Goal: Entertainment & Leisure: Browse casually

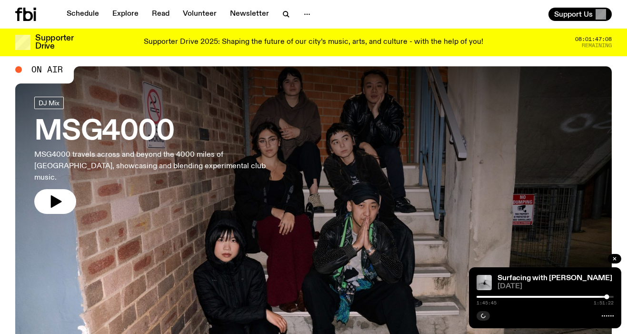
scroll to position [20, 0]
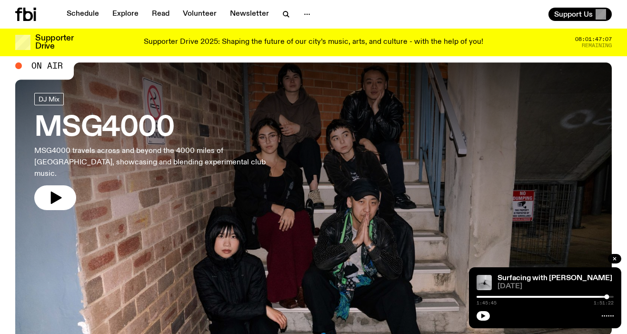
click at [145, 129] on h3 "MSG4000" at bounding box center [156, 128] width 244 height 27
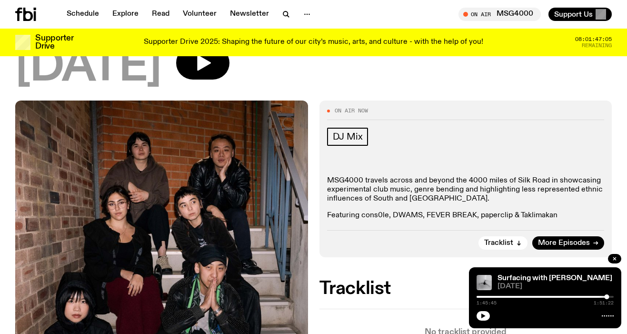
scroll to position [146, 0]
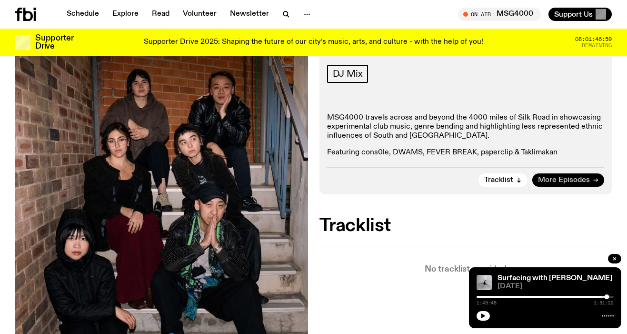
click at [550, 180] on span "More Episodes" at bounding box center [564, 180] width 52 height 7
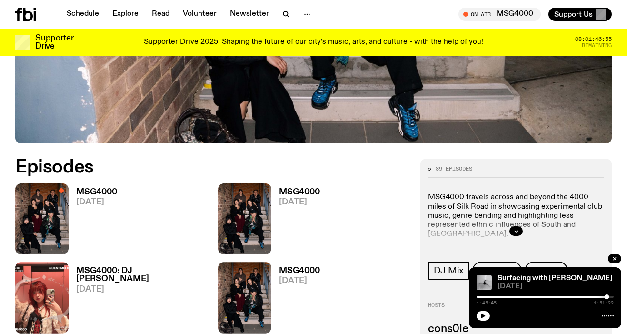
scroll to position [448, 0]
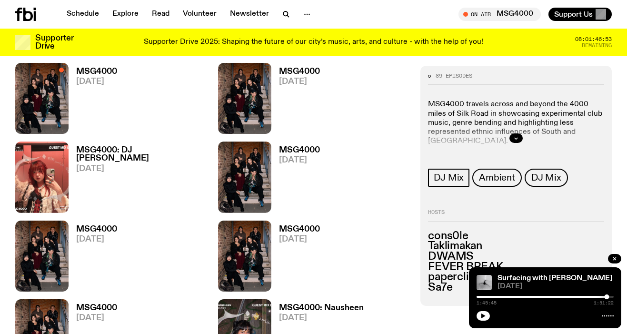
click at [147, 155] on h3 "MSG4000: DJ [PERSON_NAME]" at bounding box center [141, 154] width 131 height 16
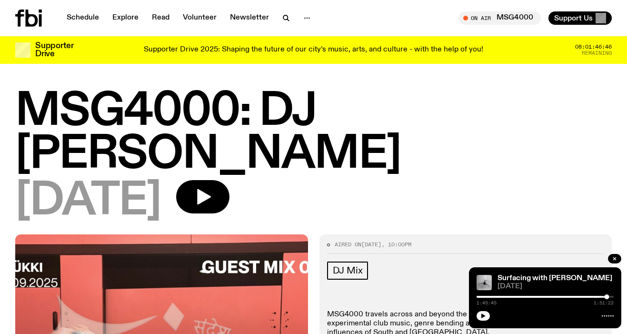
click at [42, 17] on div at bounding box center [38, 18] width 46 height 17
click at [32, 20] on icon at bounding box center [28, 18] width 27 height 17
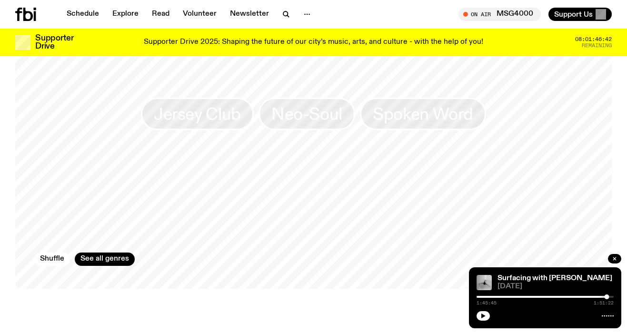
scroll to position [845, 0]
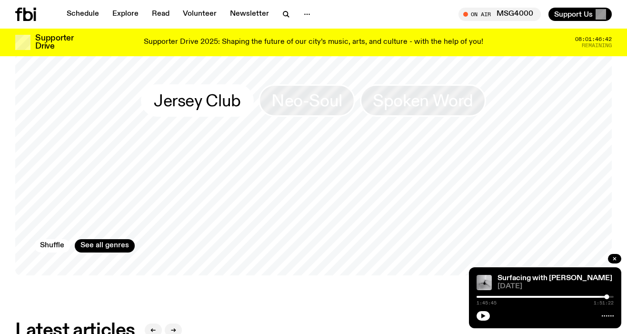
click at [217, 110] on span "Jersey Club" at bounding box center [197, 100] width 87 height 19
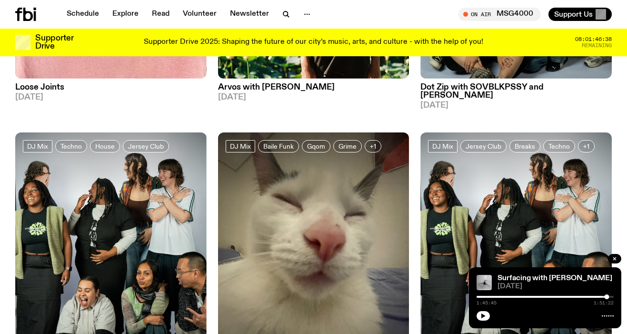
scroll to position [317, 0]
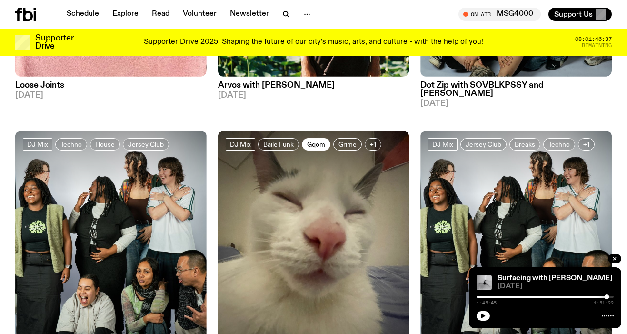
click at [313, 141] on span "Gqom" at bounding box center [316, 144] width 18 height 7
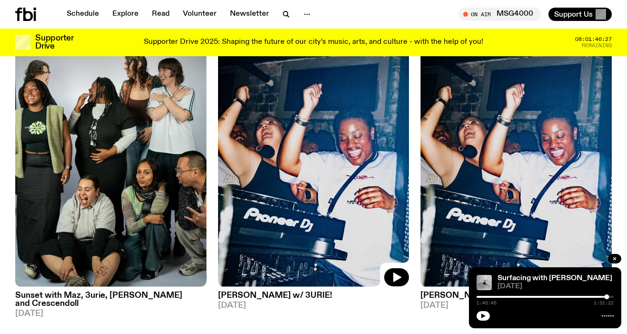
scroll to position [394, 0]
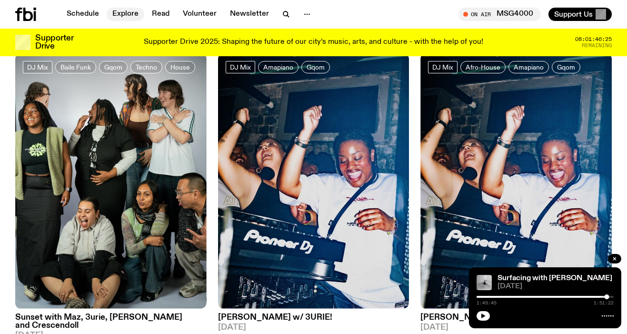
click at [132, 17] on link "Explore" at bounding box center [126, 14] width 38 height 13
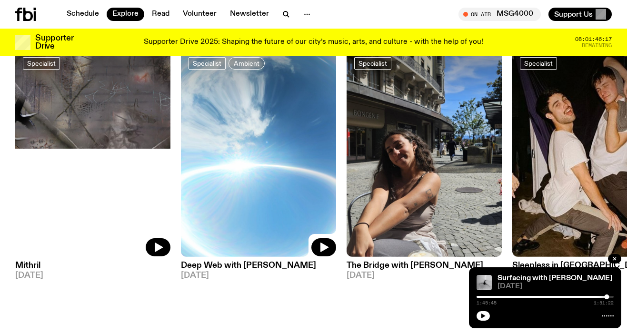
scroll to position [739, 0]
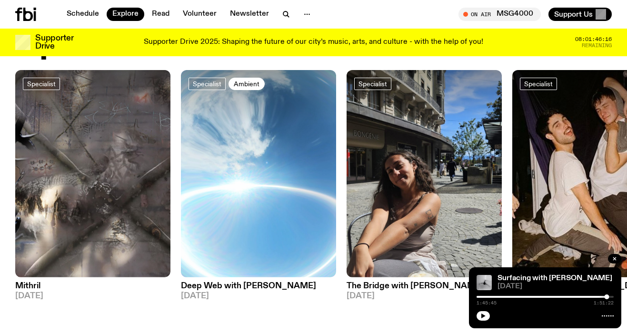
click at [248, 87] on span "Ambient" at bounding box center [247, 83] width 26 height 7
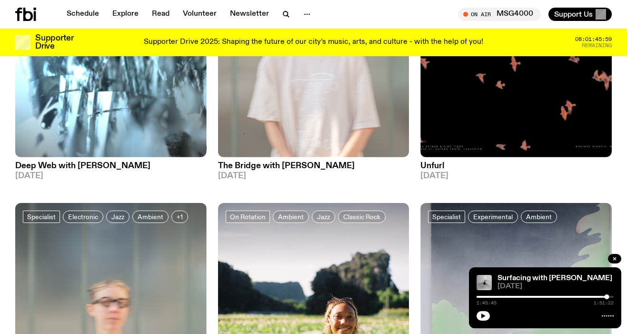
scroll to position [1458, 0]
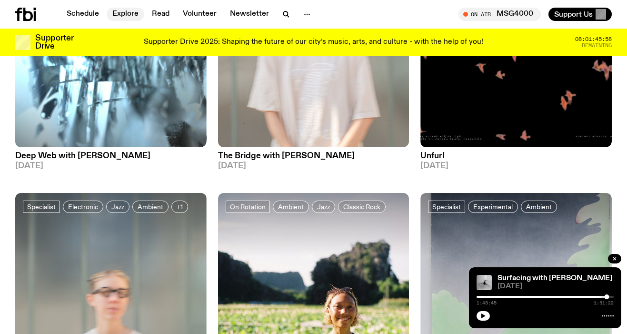
click at [128, 10] on link "Explore" at bounding box center [126, 14] width 38 height 13
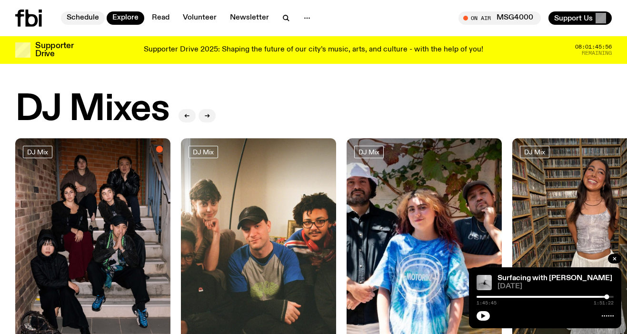
click at [89, 14] on link "Schedule" at bounding box center [83, 17] width 44 height 13
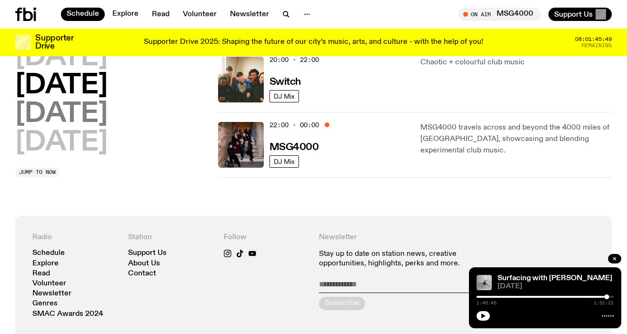
click at [94, 113] on h2 "[DATE]" at bounding box center [61, 114] width 92 height 27
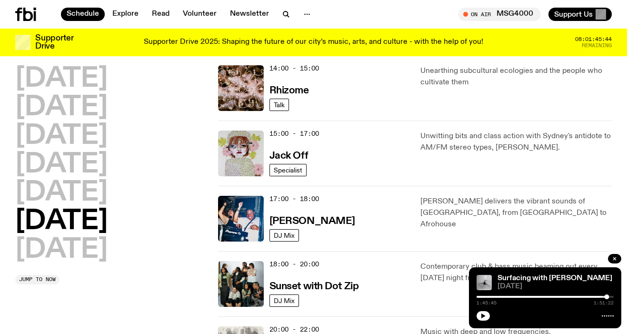
scroll to position [420, 0]
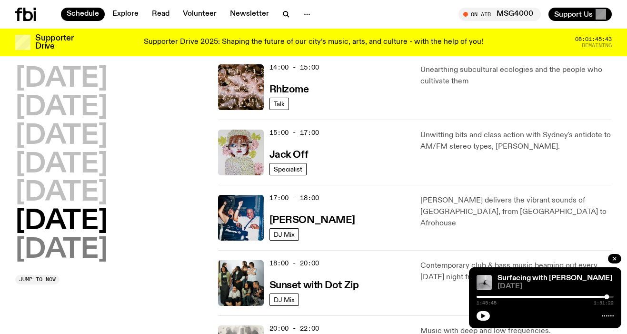
click at [94, 249] on h2 "[DATE]" at bounding box center [61, 250] width 92 height 27
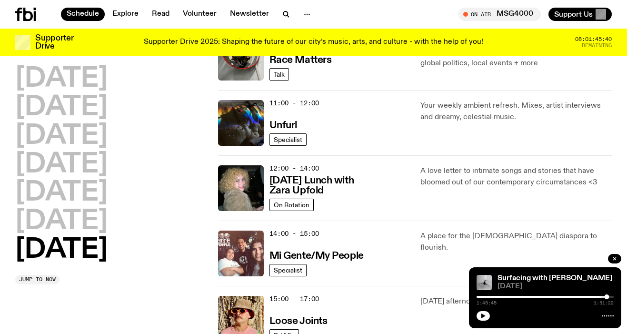
scroll to position [332, 0]
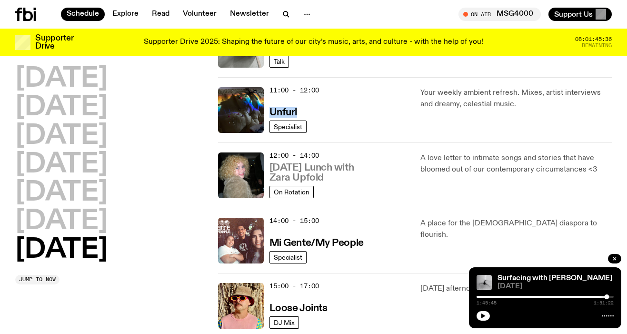
click at [313, 174] on h3 "[DATE] Lunch with Zara Upfold" at bounding box center [340, 173] width 140 height 20
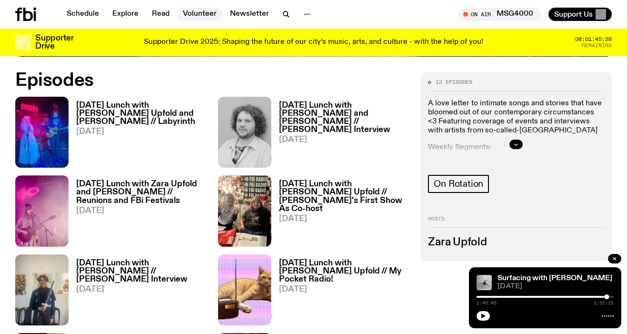
scroll to position [456, 0]
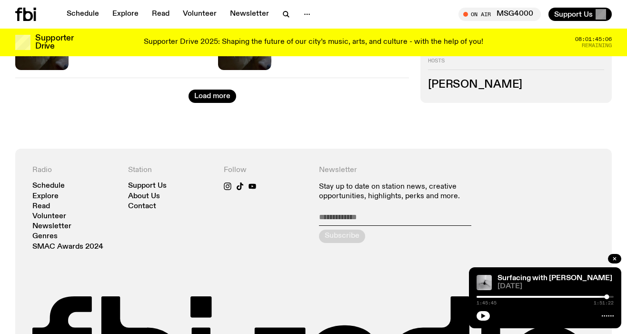
scroll to position [1678, 0]
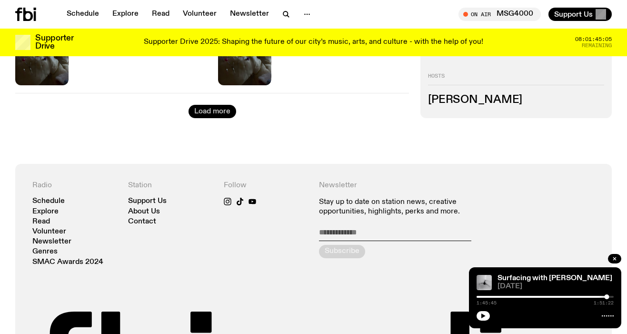
click at [207, 111] on button "Load more" at bounding box center [213, 111] width 48 height 13
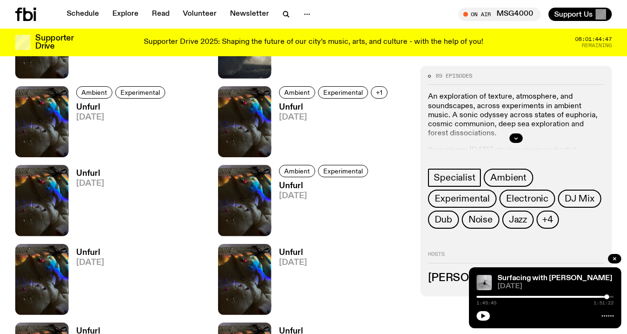
scroll to position [2775, 0]
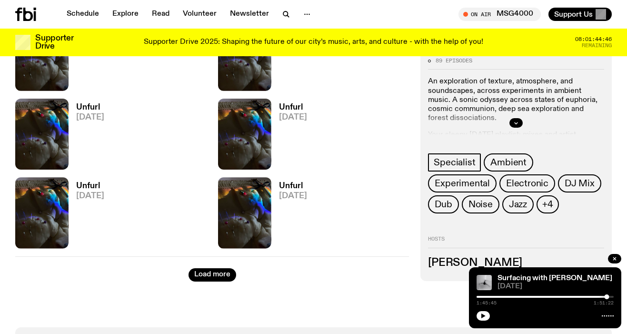
drag, startPoint x: 295, startPoint y: 115, endPoint x: 201, endPoint y: 7, distance: 143.5
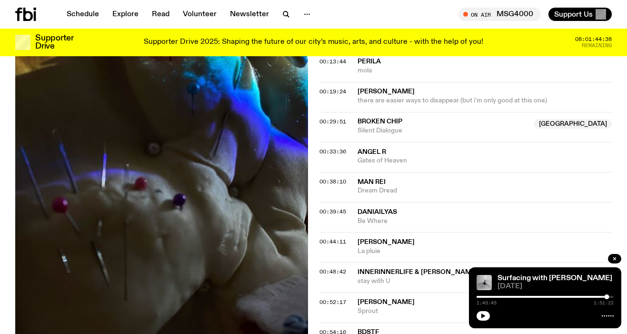
scroll to position [455, 0]
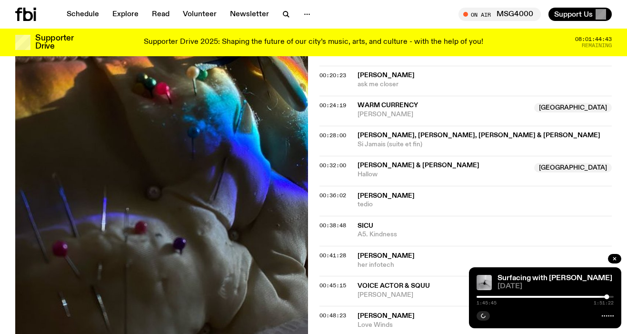
scroll to position [456, 0]
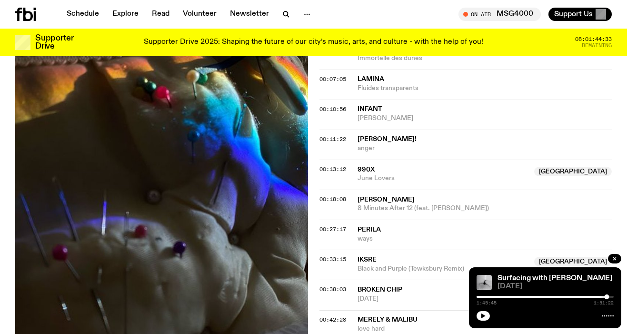
scroll to position [380, 0]
